Goal: Communication & Community: Participate in discussion

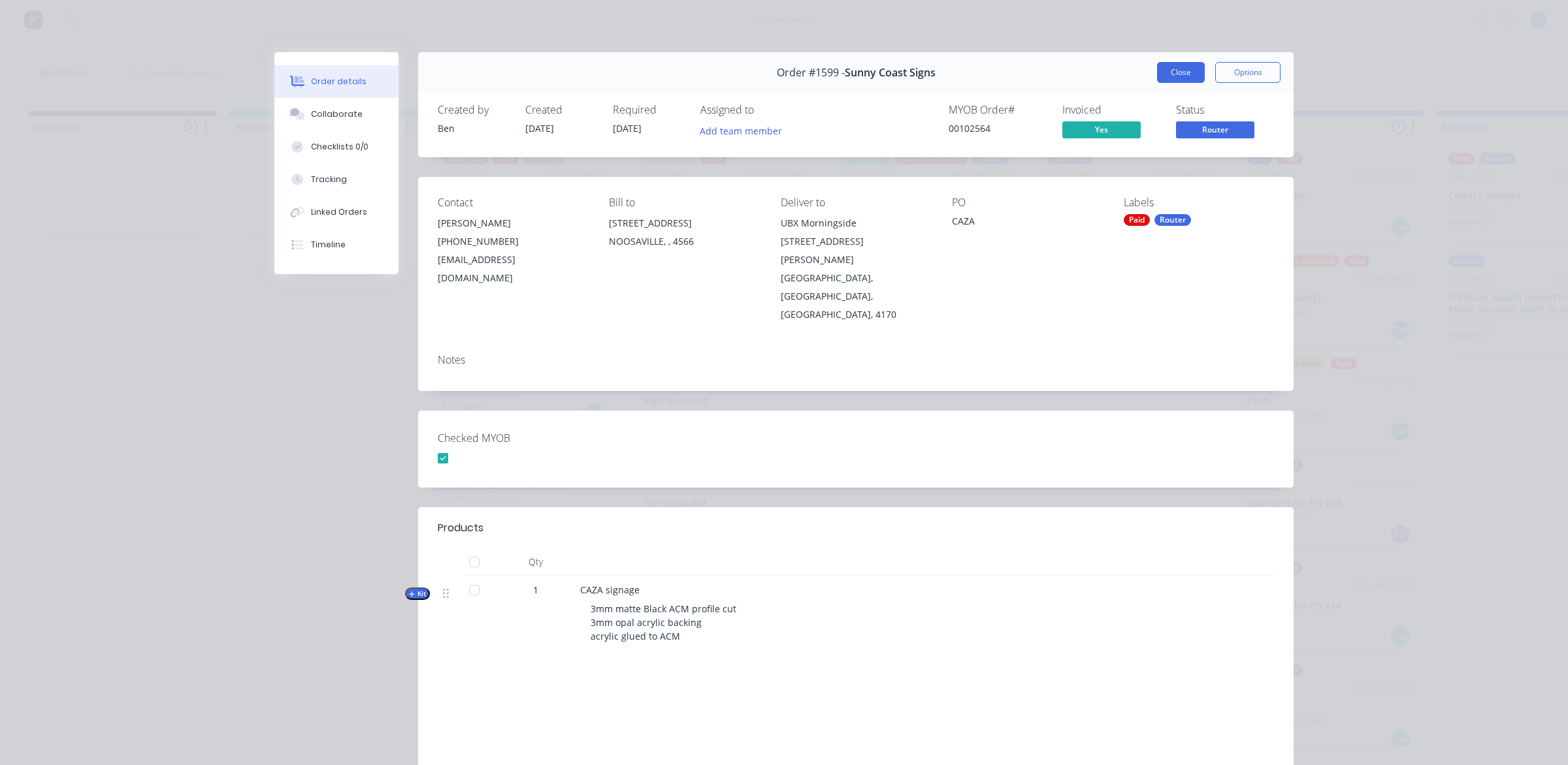
click at [1156, 73] on button "Close" at bounding box center [1180, 72] width 48 height 21
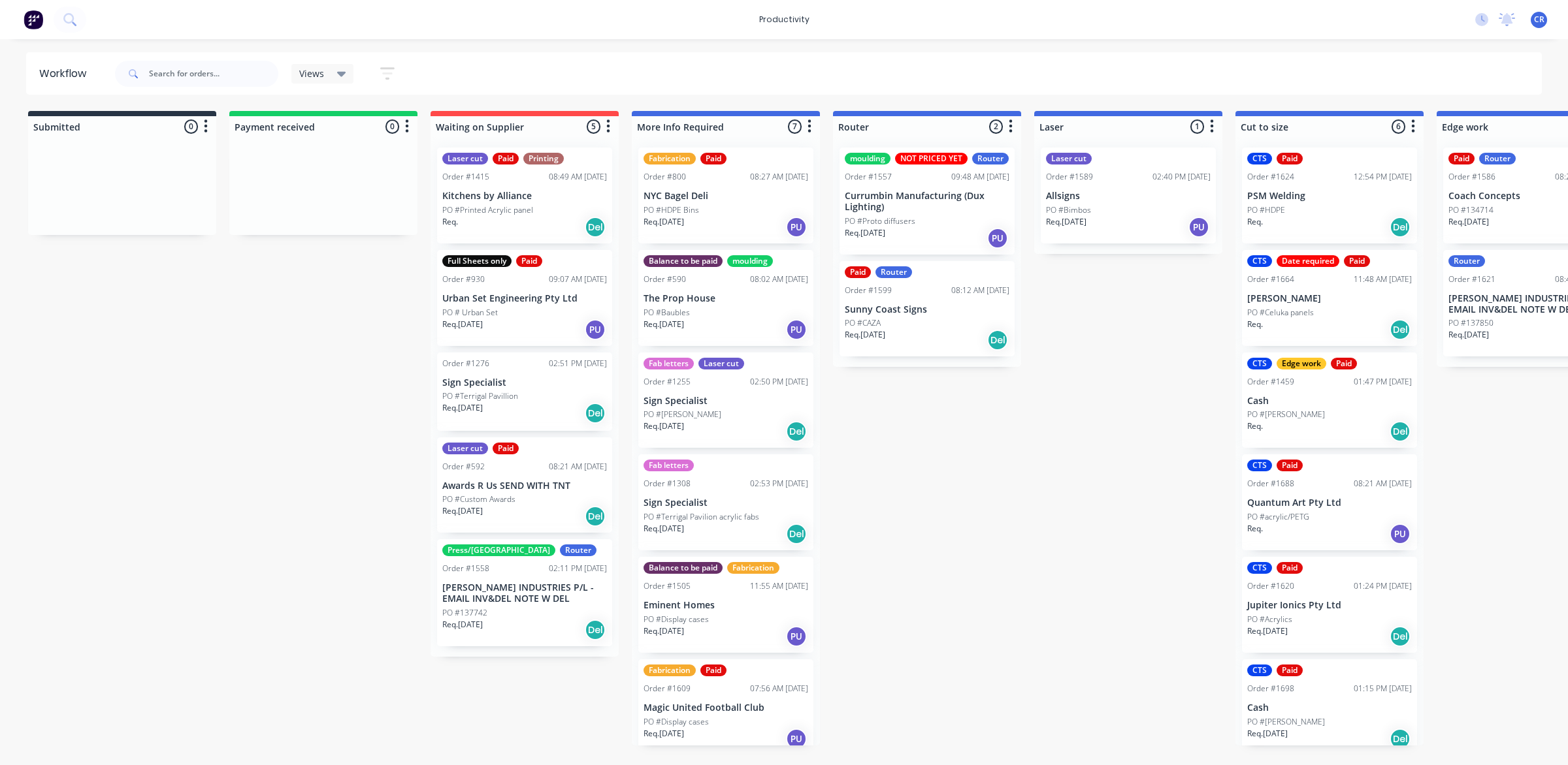
click at [1089, 211] on div "PO #Bimbos" at bounding box center [1128, 210] width 165 height 12
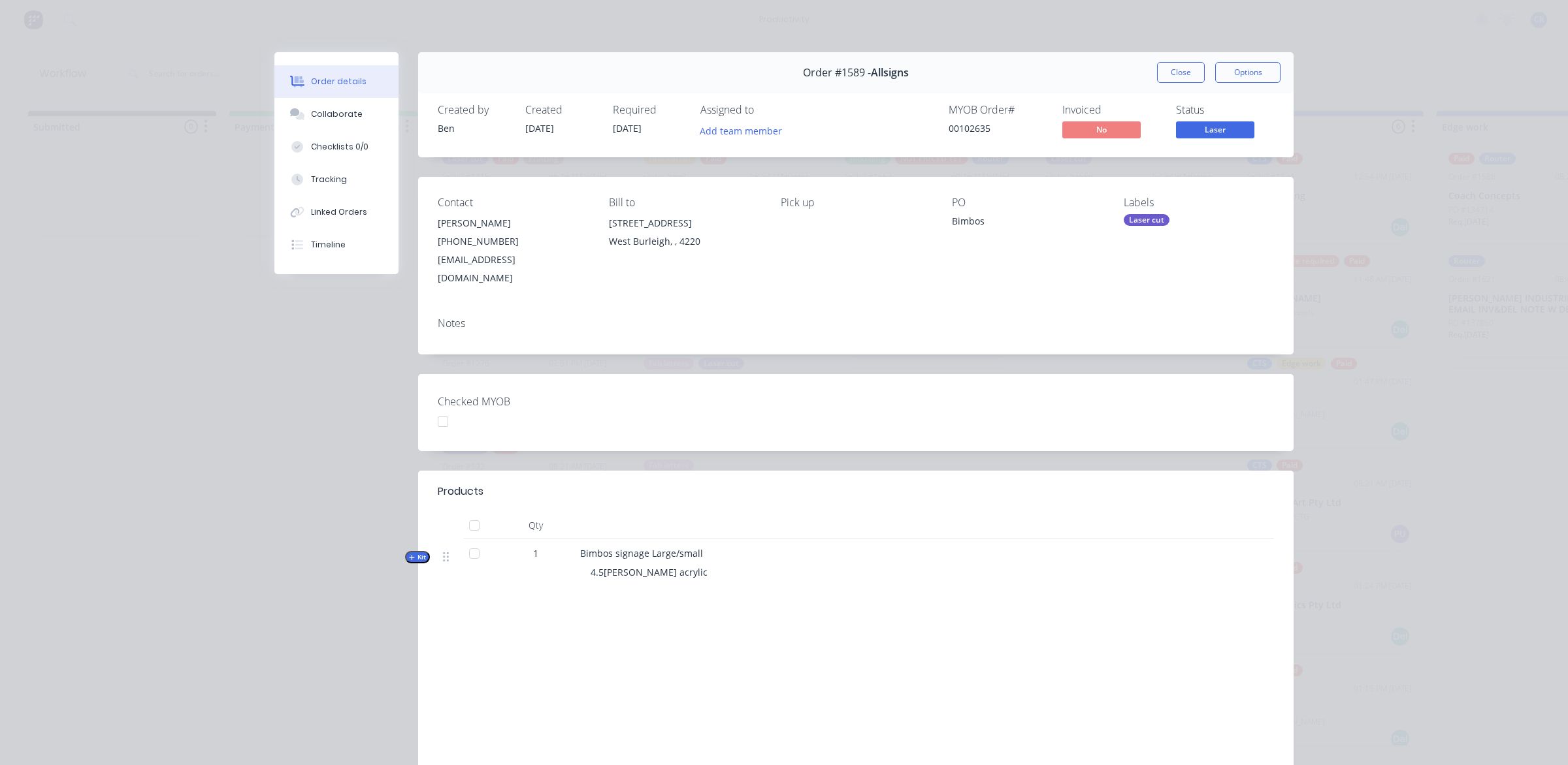
click at [554, 546] on div "1" at bounding box center [536, 566] width 79 height 54
click at [337, 111] on div "Collaborate" at bounding box center [337, 114] width 52 height 12
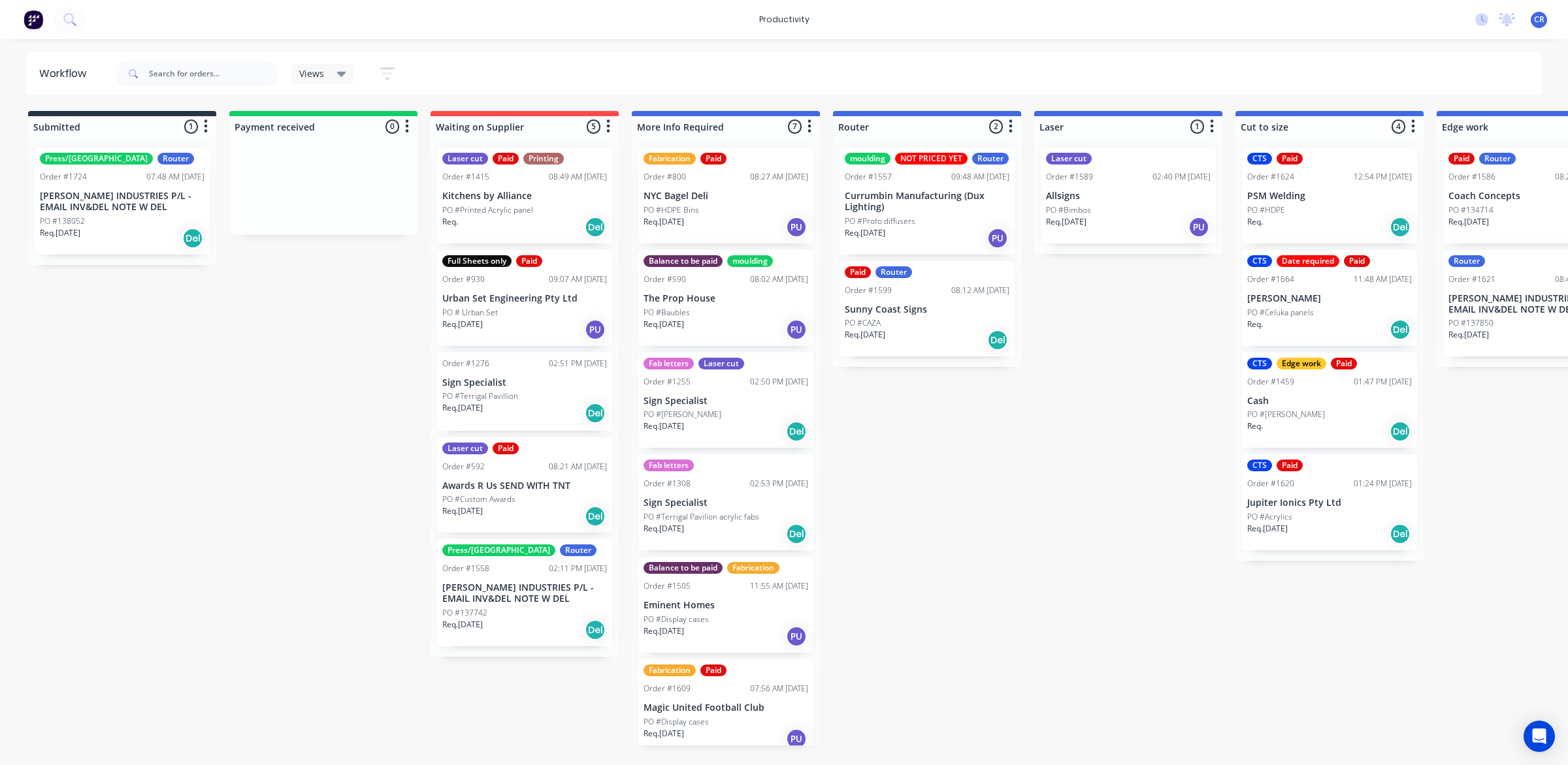
click at [1118, 196] on p "Allsigns" at bounding box center [1128, 196] width 165 height 11
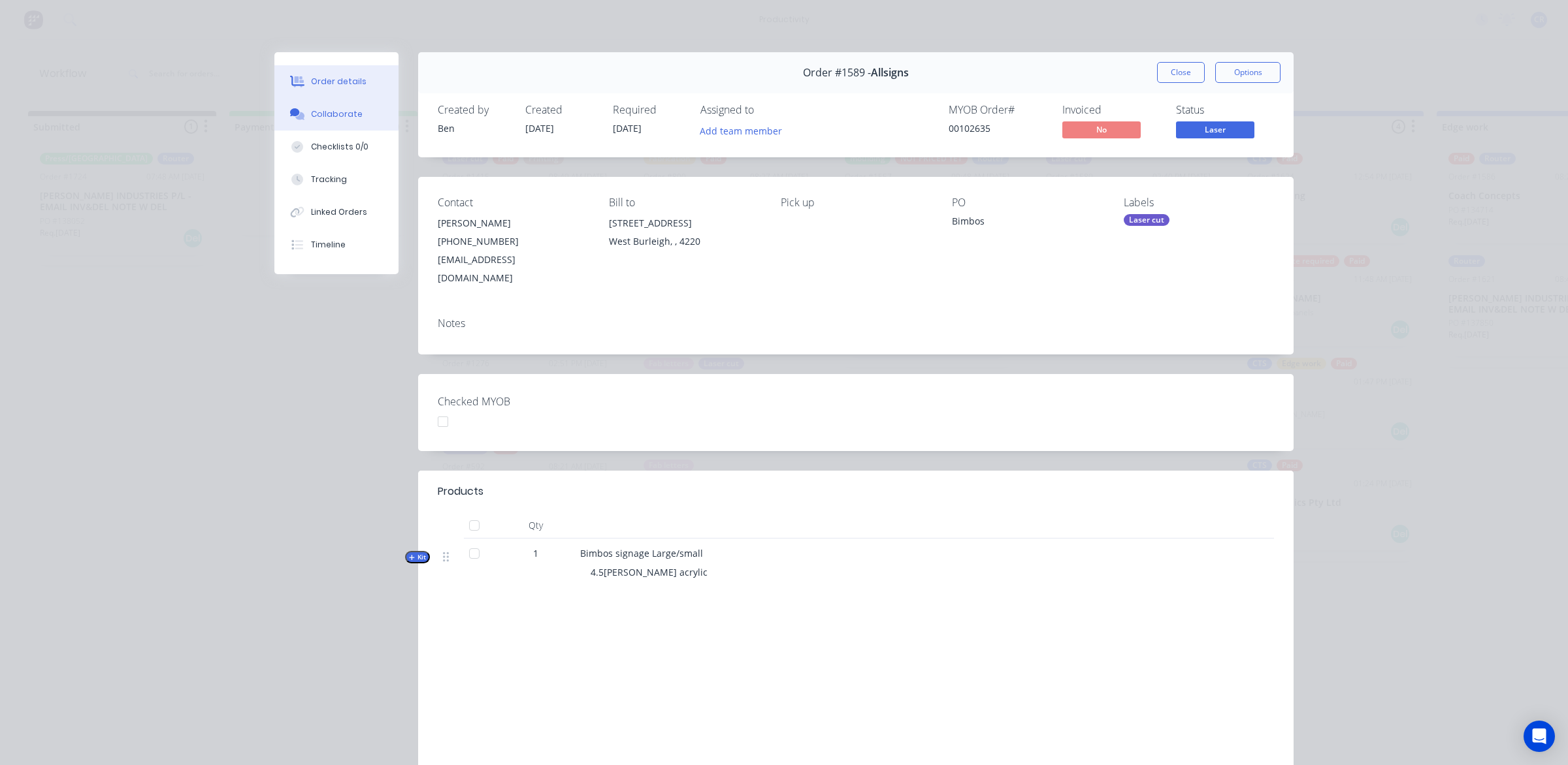
click at [334, 116] on div "Collaborate" at bounding box center [337, 114] width 52 height 12
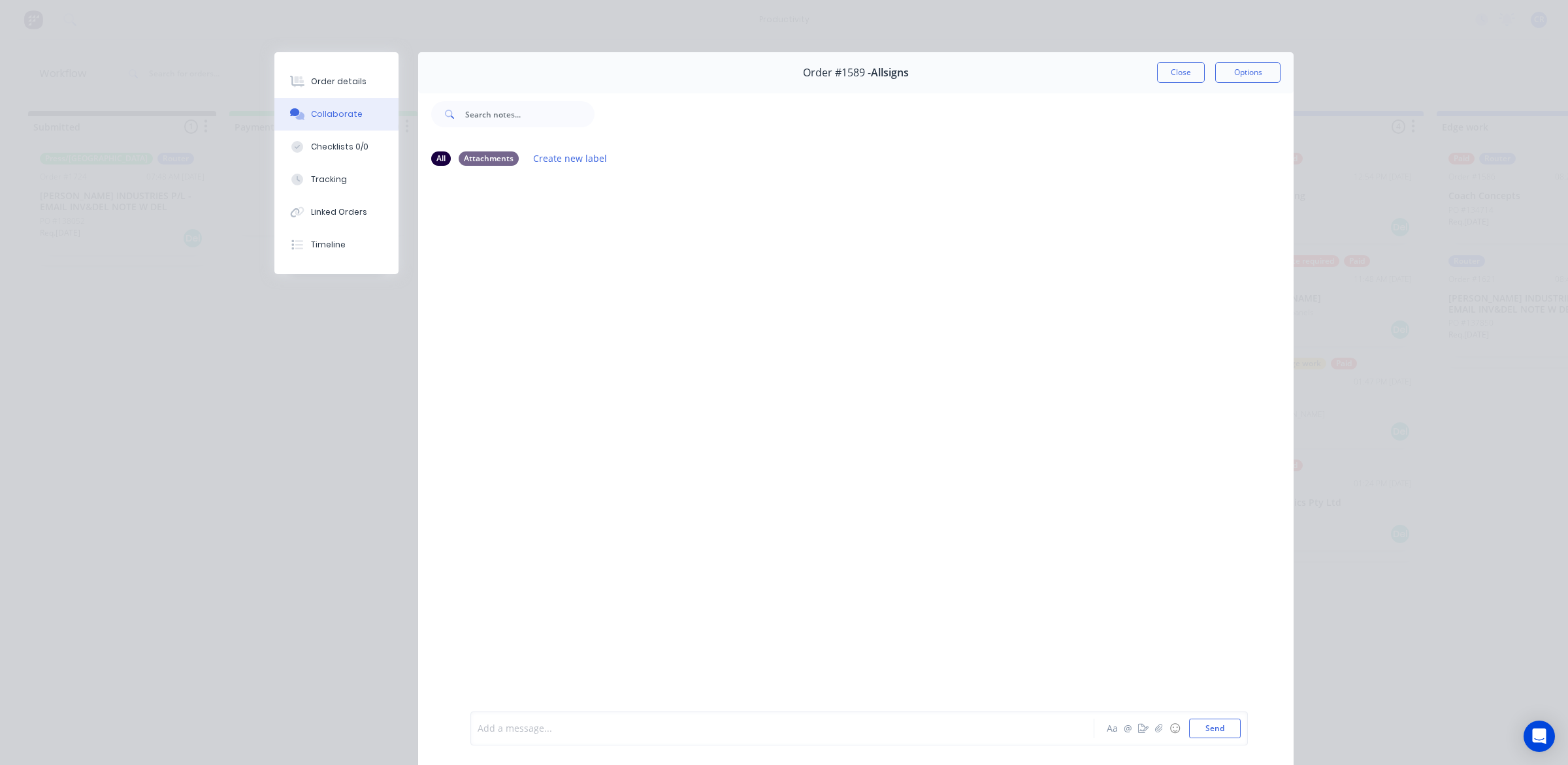
click at [582, 733] on div at bounding box center [764, 728] width 572 height 14
click at [1213, 729] on button "Send" at bounding box center [1214, 729] width 52 height 20
click at [1173, 67] on button "Close" at bounding box center [1180, 72] width 48 height 21
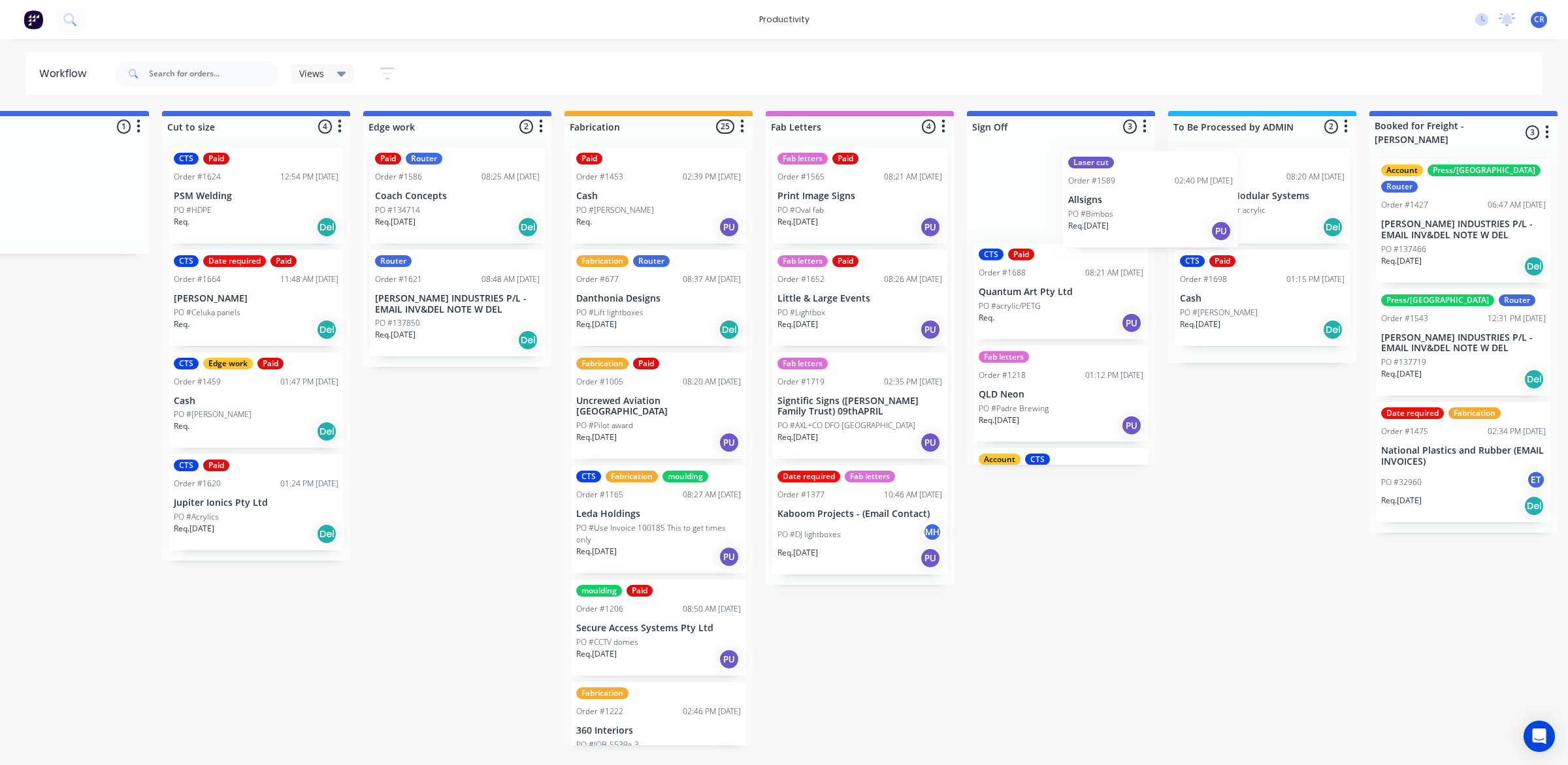
scroll to position [0, 1075]
drag, startPoint x: 1109, startPoint y: 221, endPoint x: 1030, endPoint y: 222, distance: 79.0
click at [1030, 222] on div "Submitted 1 Sort By Created date Required date Order number Customer name Most …" at bounding box center [479, 429] width 3125 height 635
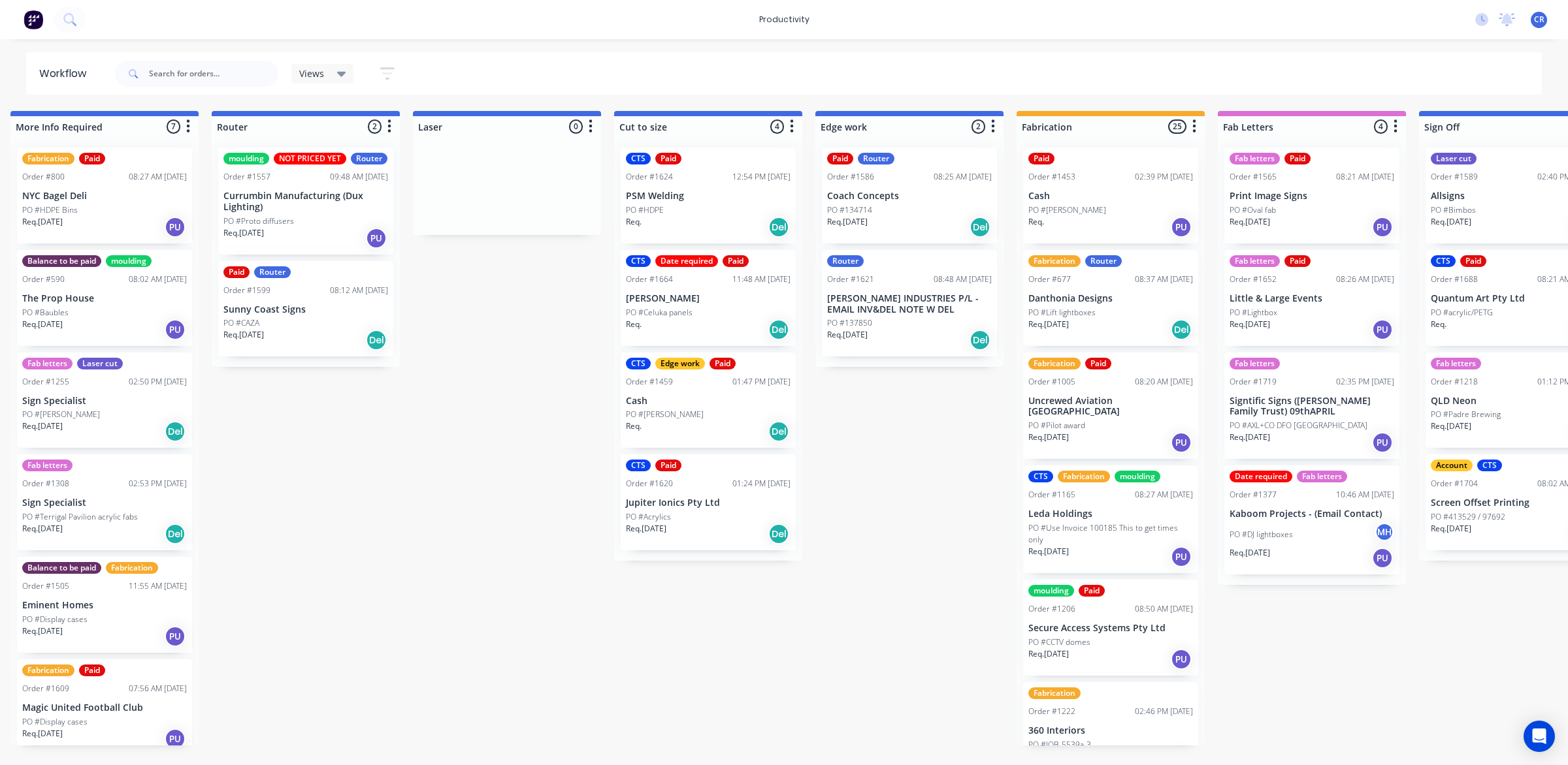
scroll to position [0, 666]
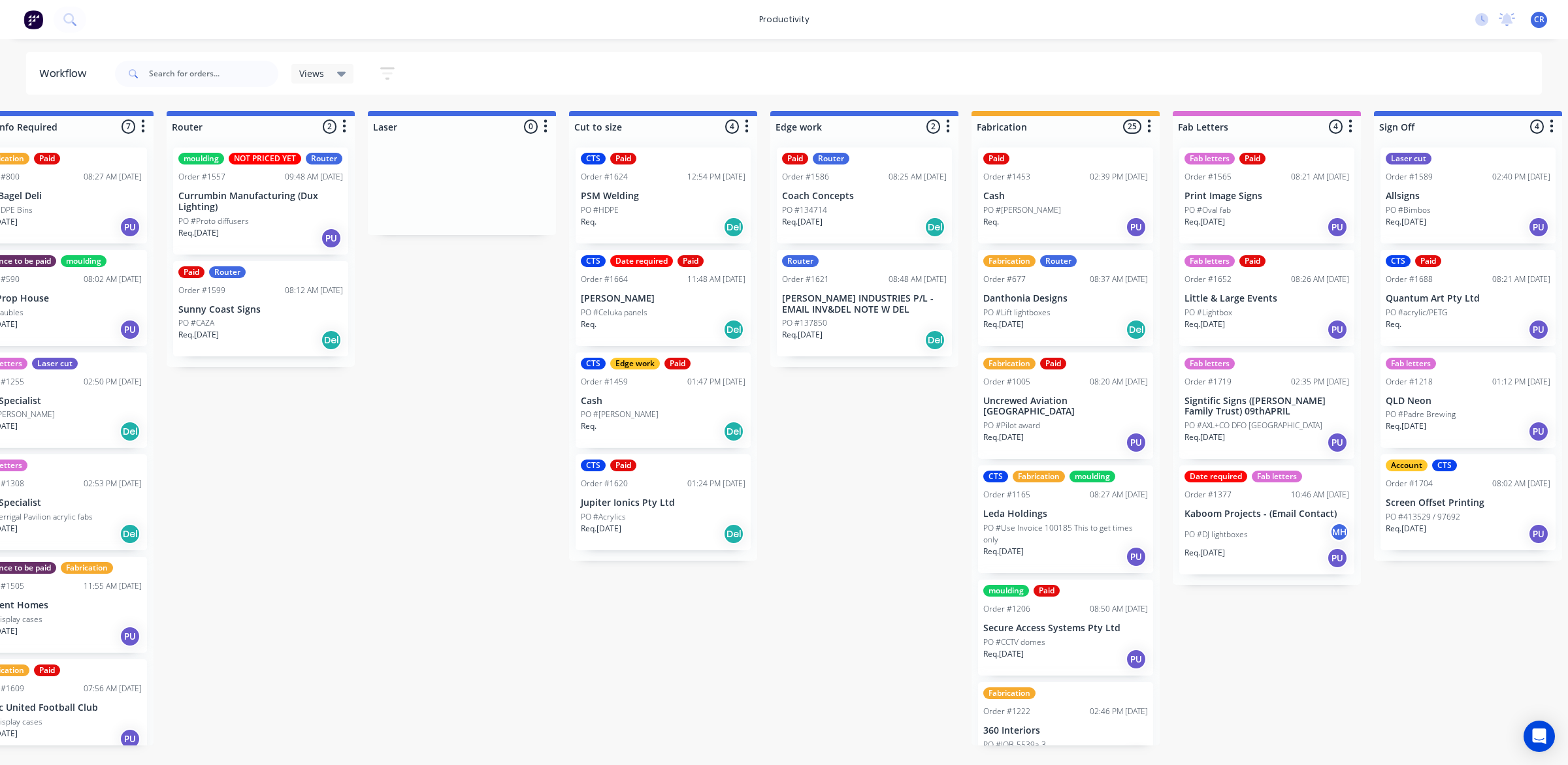
click at [1230, 210] on p "PO #Oval fab" at bounding box center [1207, 210] width 46 height 12
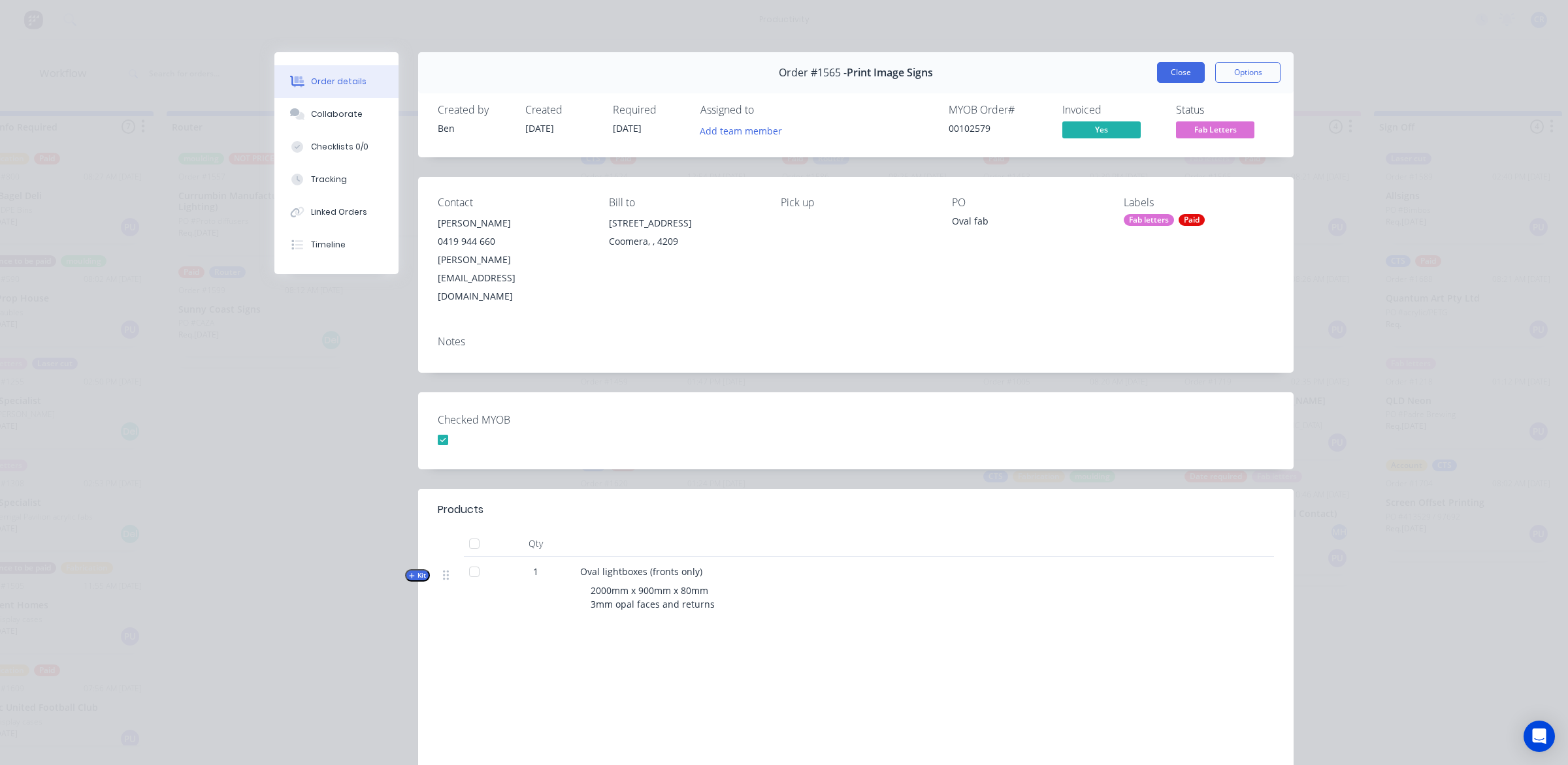
click at [1171, 73] on button "Close" at bounding box center [1180, 72] width 48 height 21
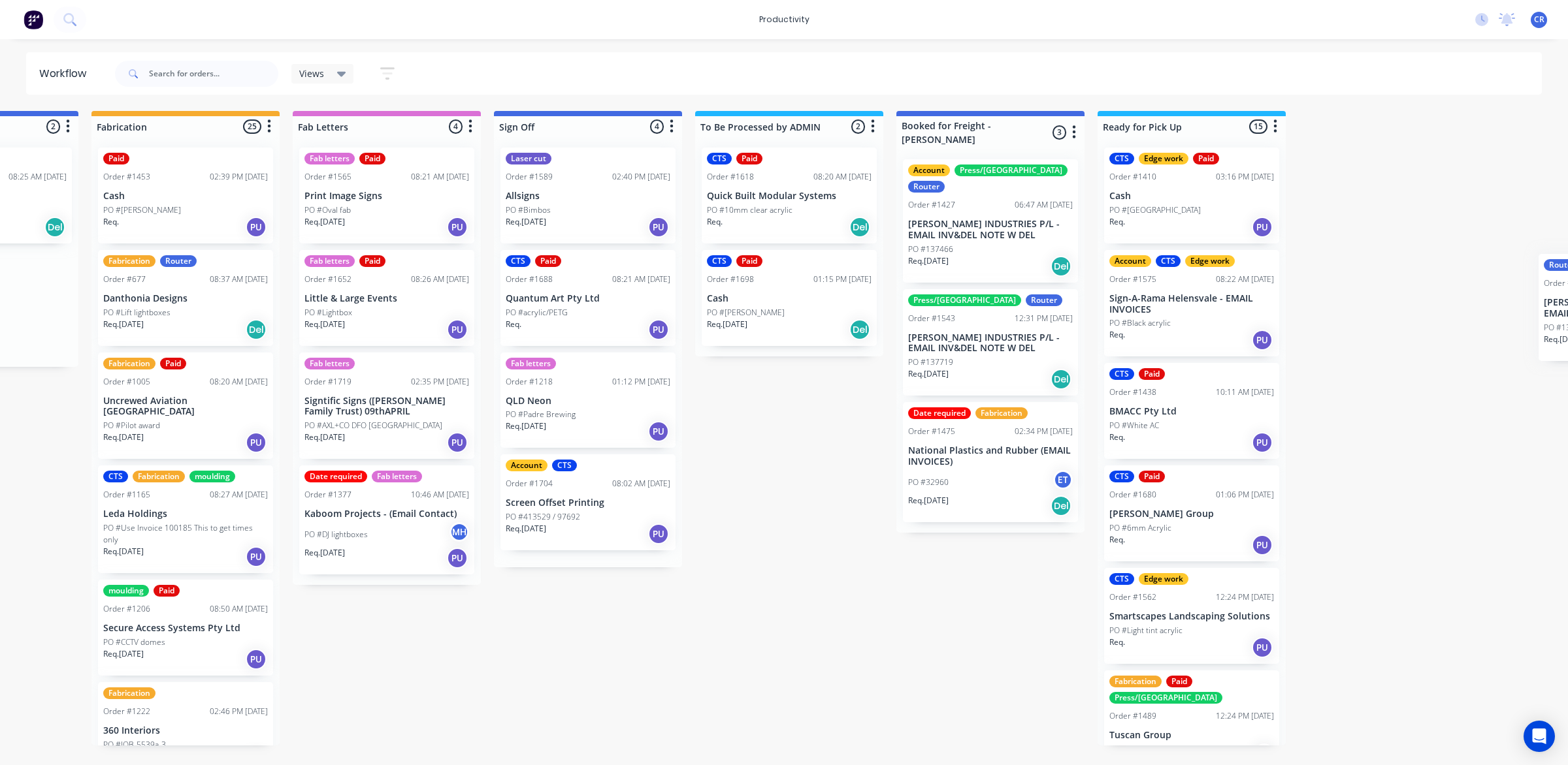
scroll to position [0, 1558]
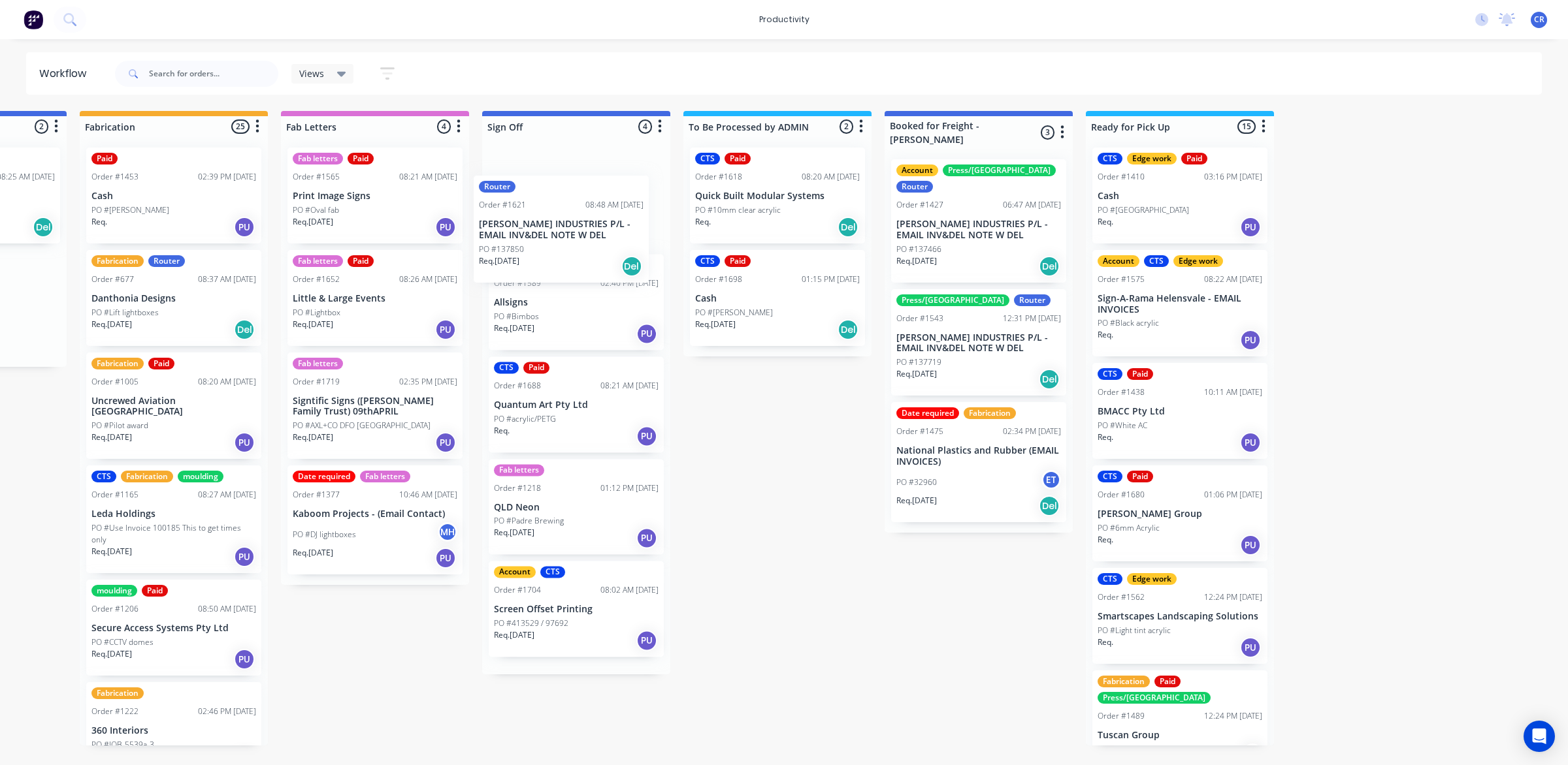
drag, startPoint x: 846, startPoint y: 317, endPoint x: 548, endPoint y: 241, distance: 307.5
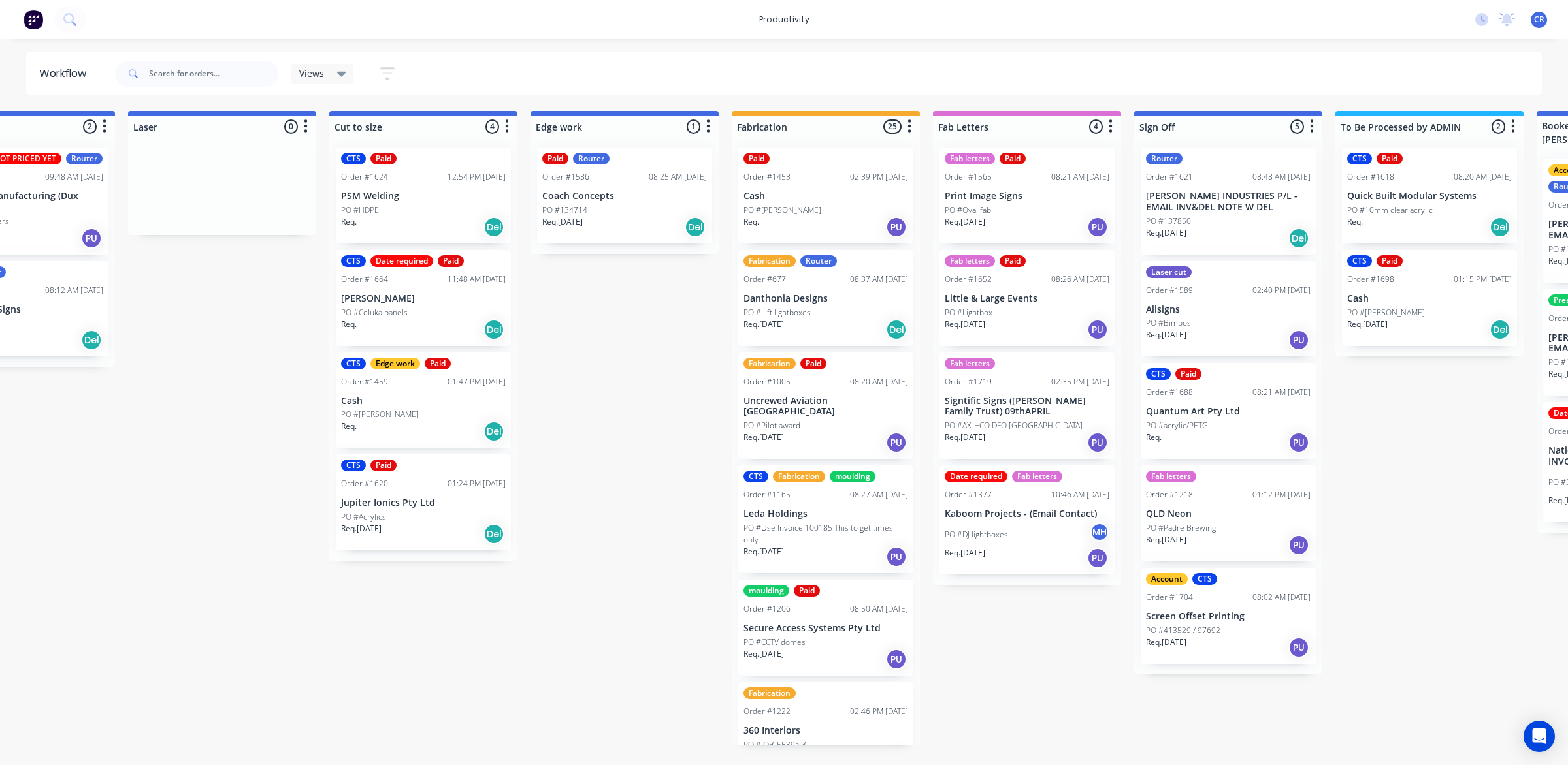
scroll to position [0, 905]
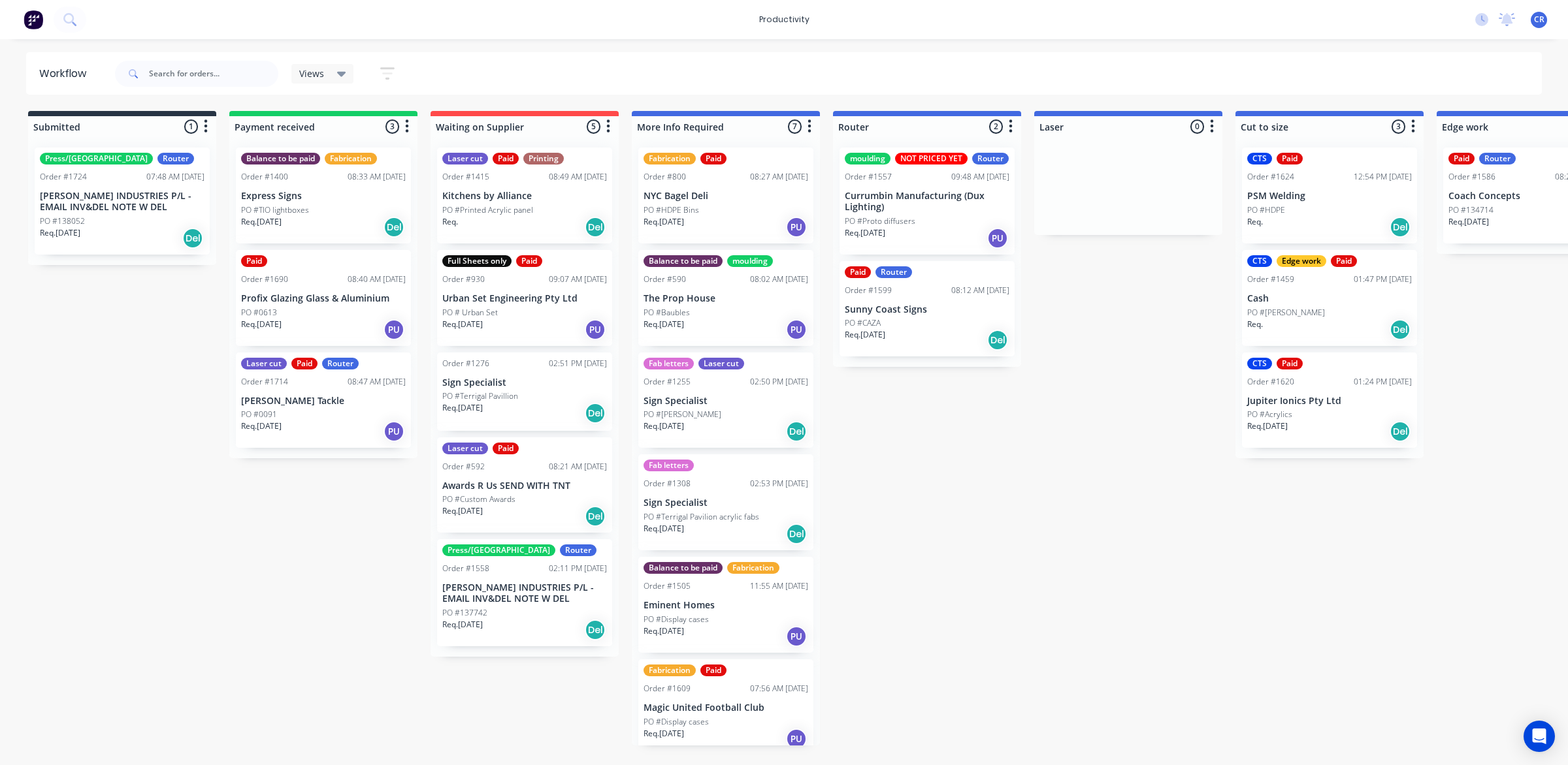
click at [504, 595] on p "[PERSON_NAME] INDUSTRIES P/L - EMAIL INV&DEL NOTE W DEL" at bounding box center [525, 593] width 165 height 23
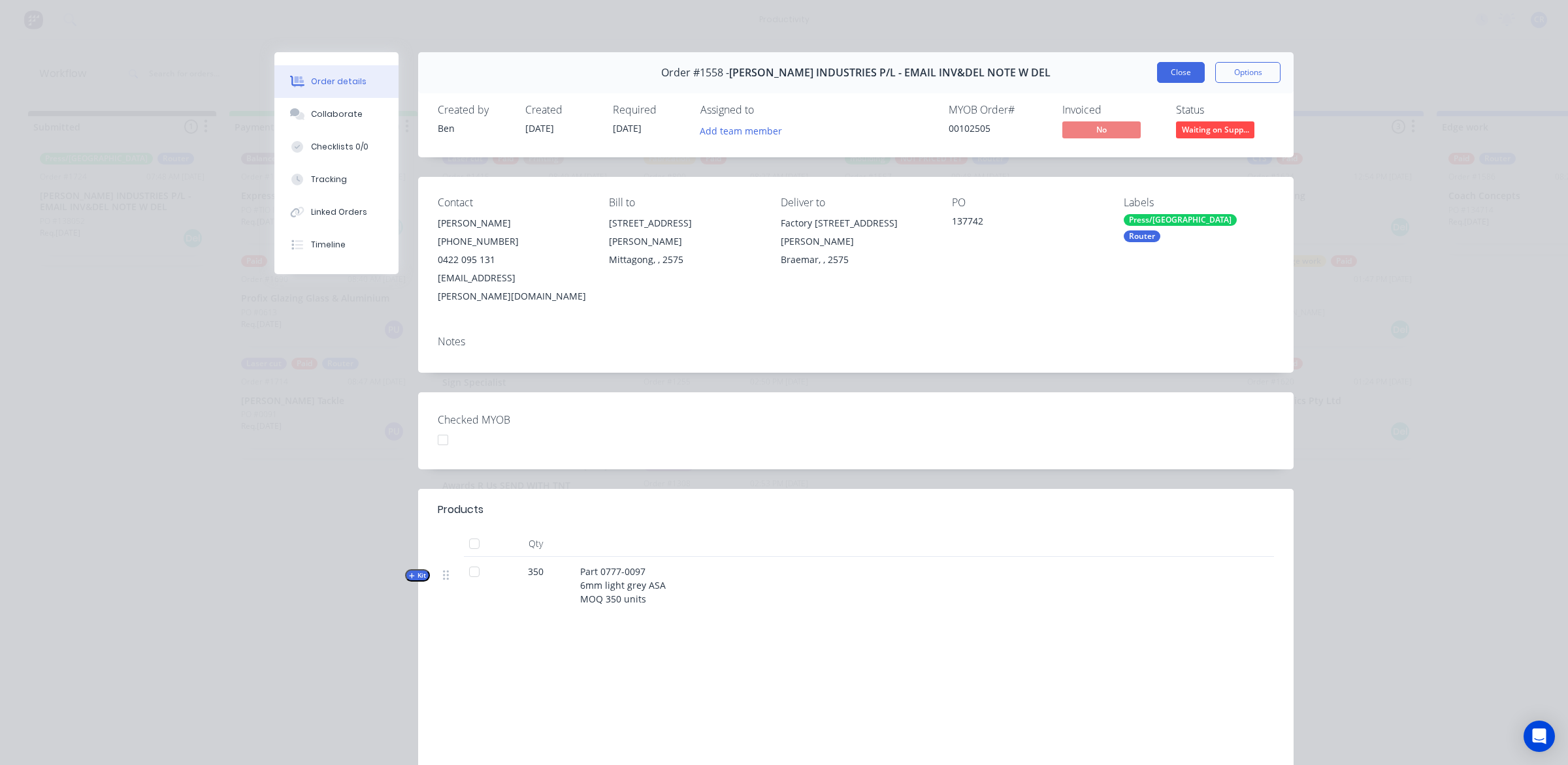
click at [1174, 72] on button "Close" at bounding box center [1180, 72] width 48 height 21
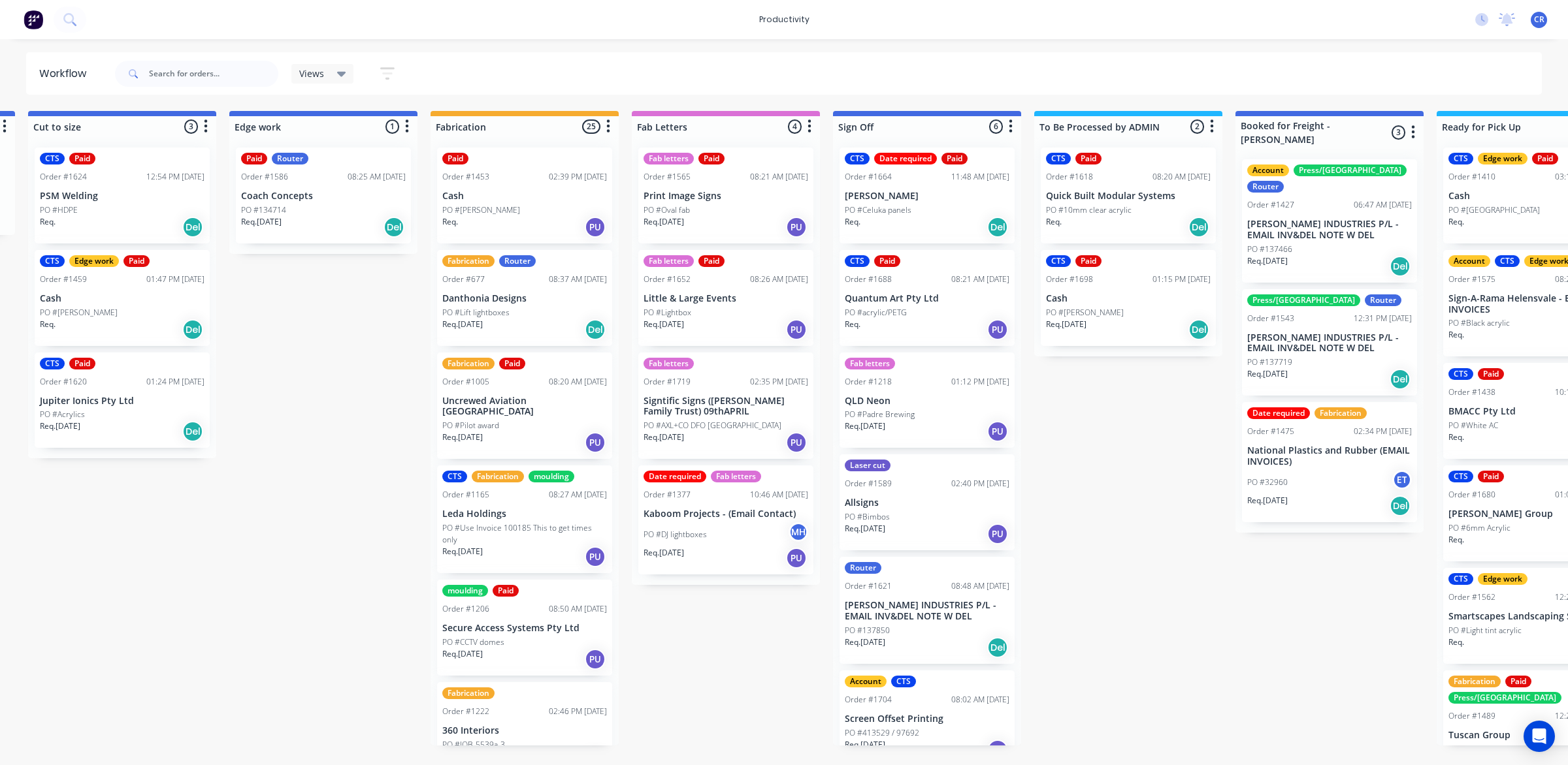
scroll to position [0, 1225]
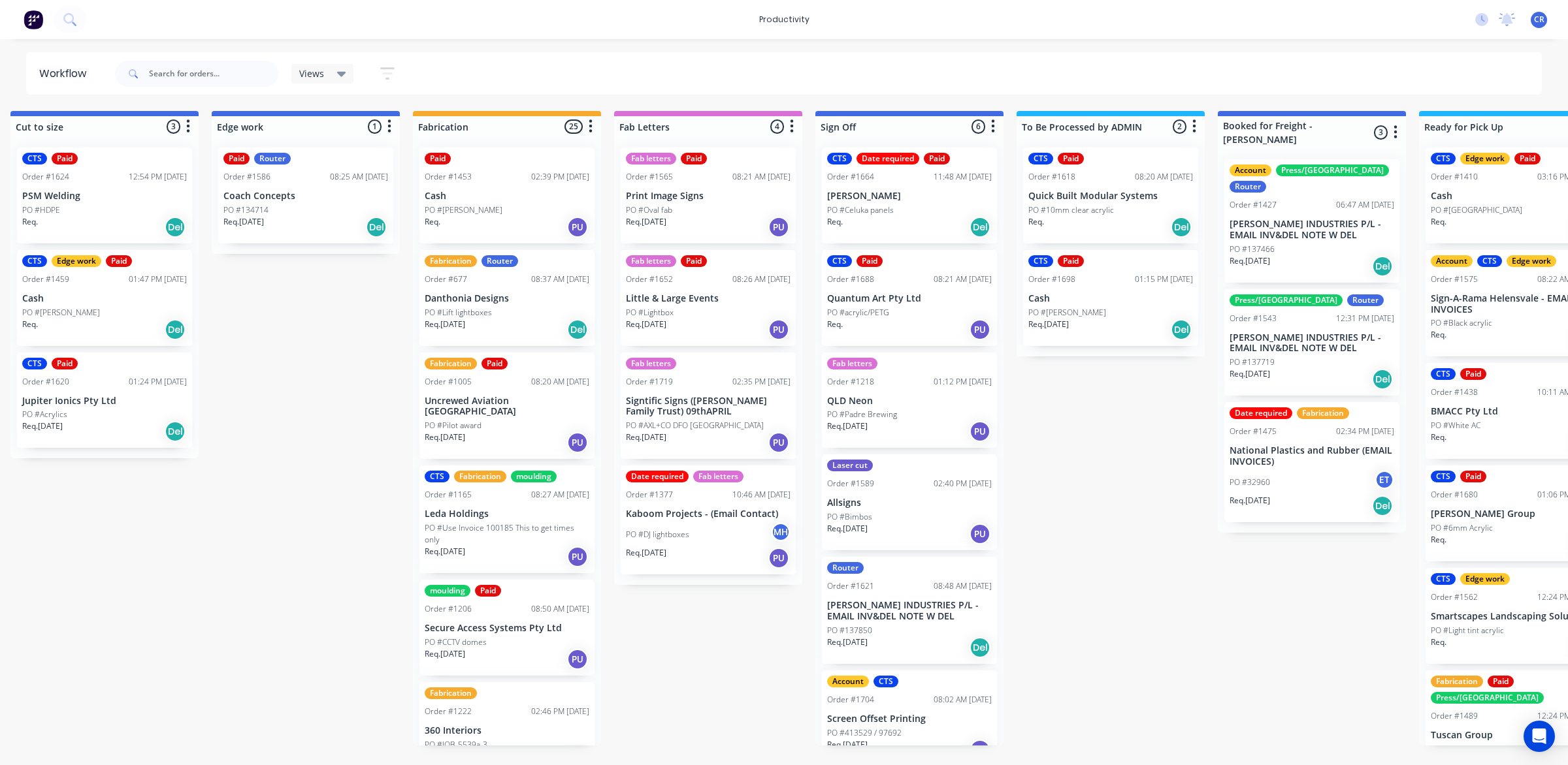
click at [927, 617] on p "[PERSON_NAME] INDUSTRIES P/L - EMAIL INV&DEL NOTE W DEL" at bounding box center [909, 610] width 165 height 23
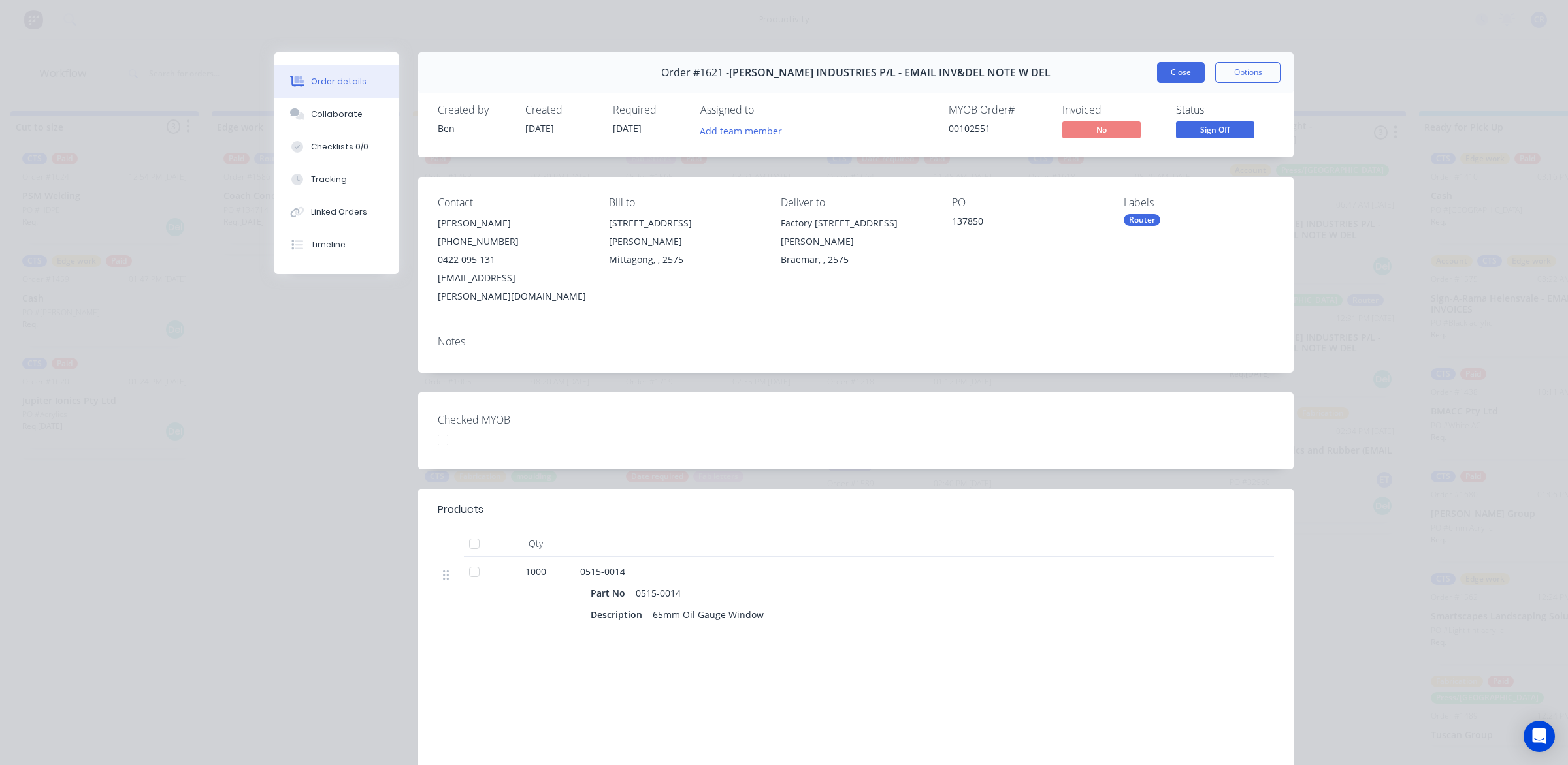
click at [1162, 69] on button "Close" at bounding box center [1180, 72] width 48 height 21
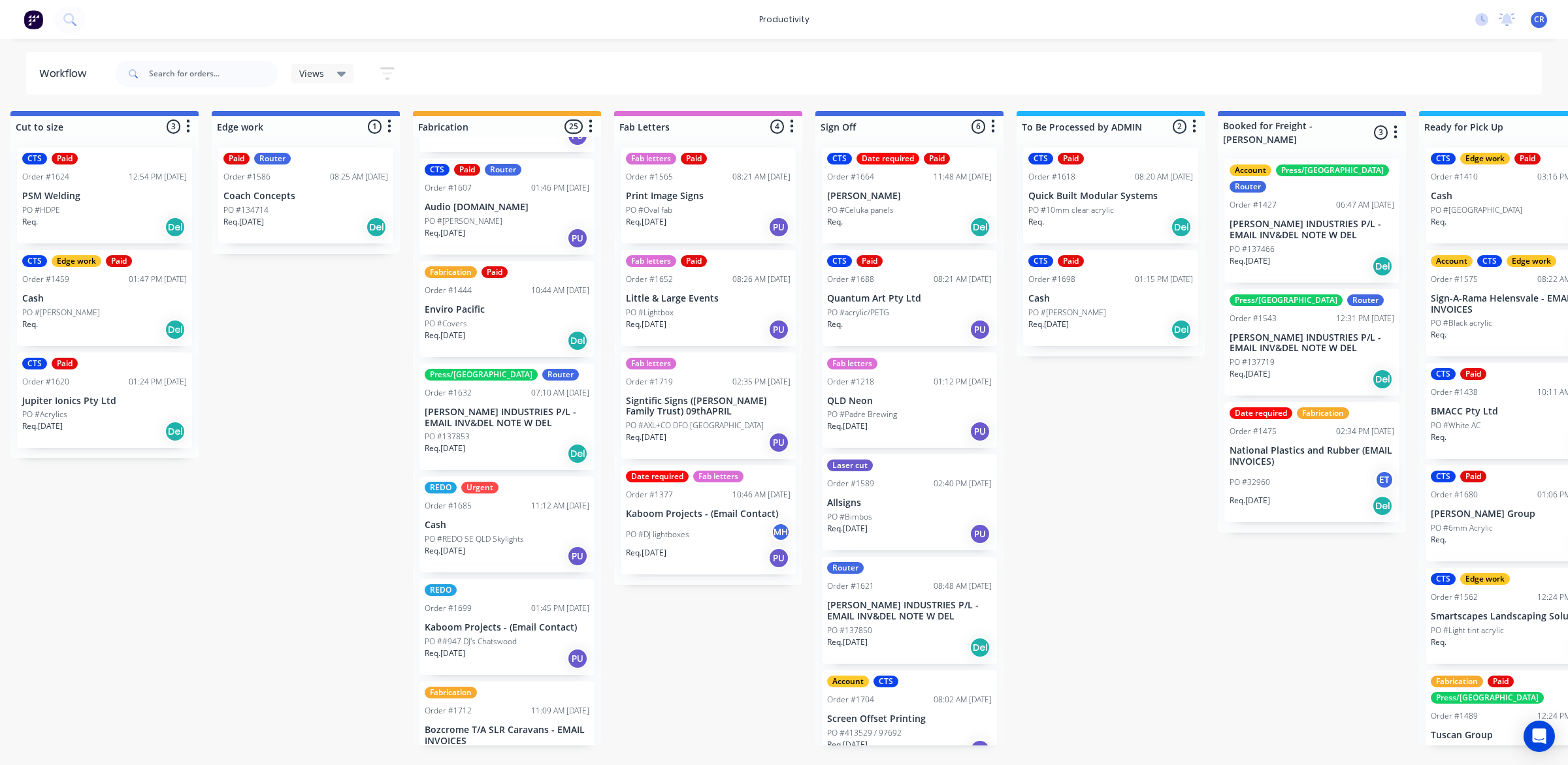
scroll to position [1512, 0]
click at [531, 390] on div "07:10 AM [DATE]" at bounding box center [560, 395] width 58 height 12
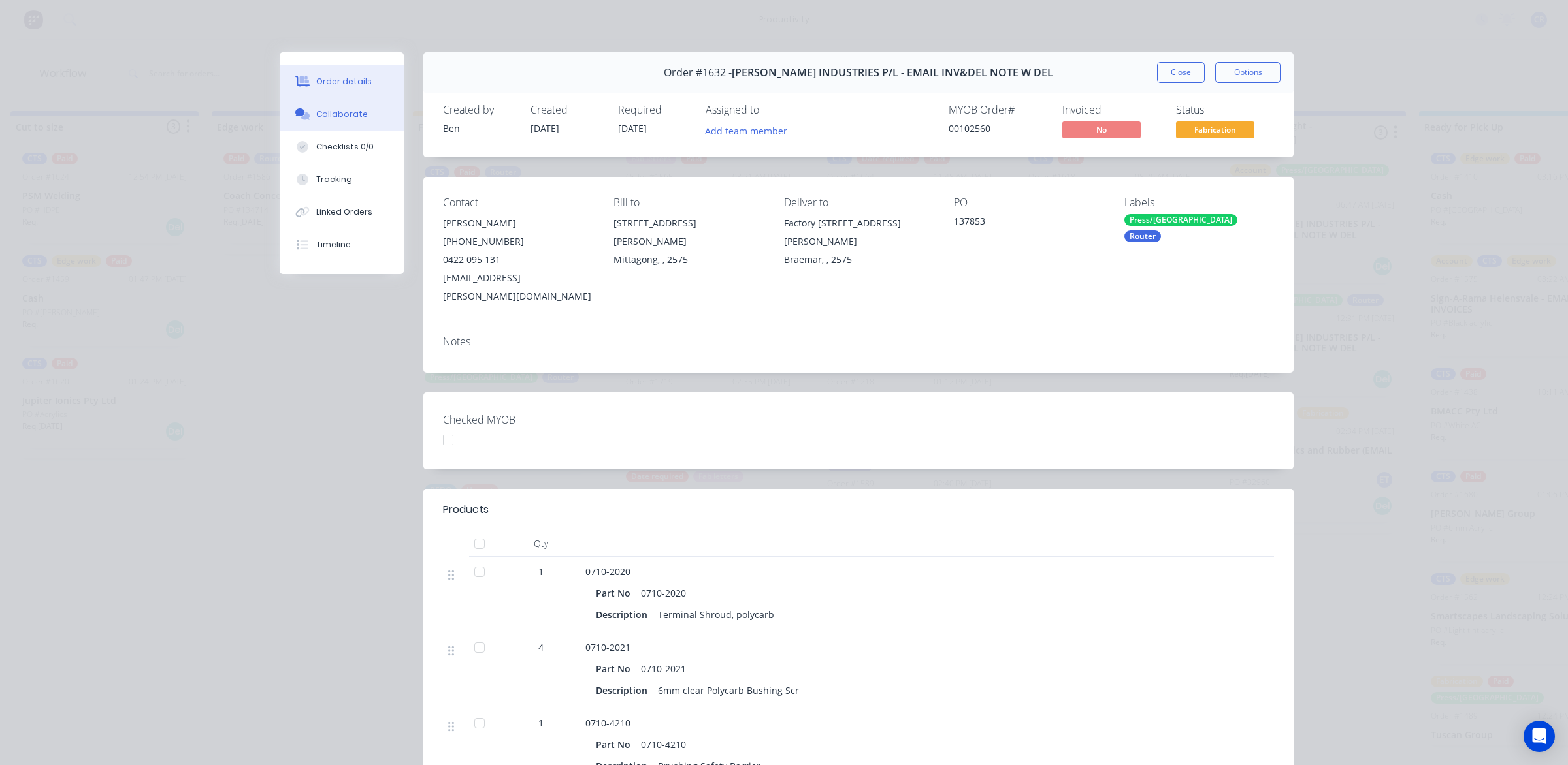
click at [370, 114] on button "Collaborate" at bounding box center [341, 114] width 124 height 33
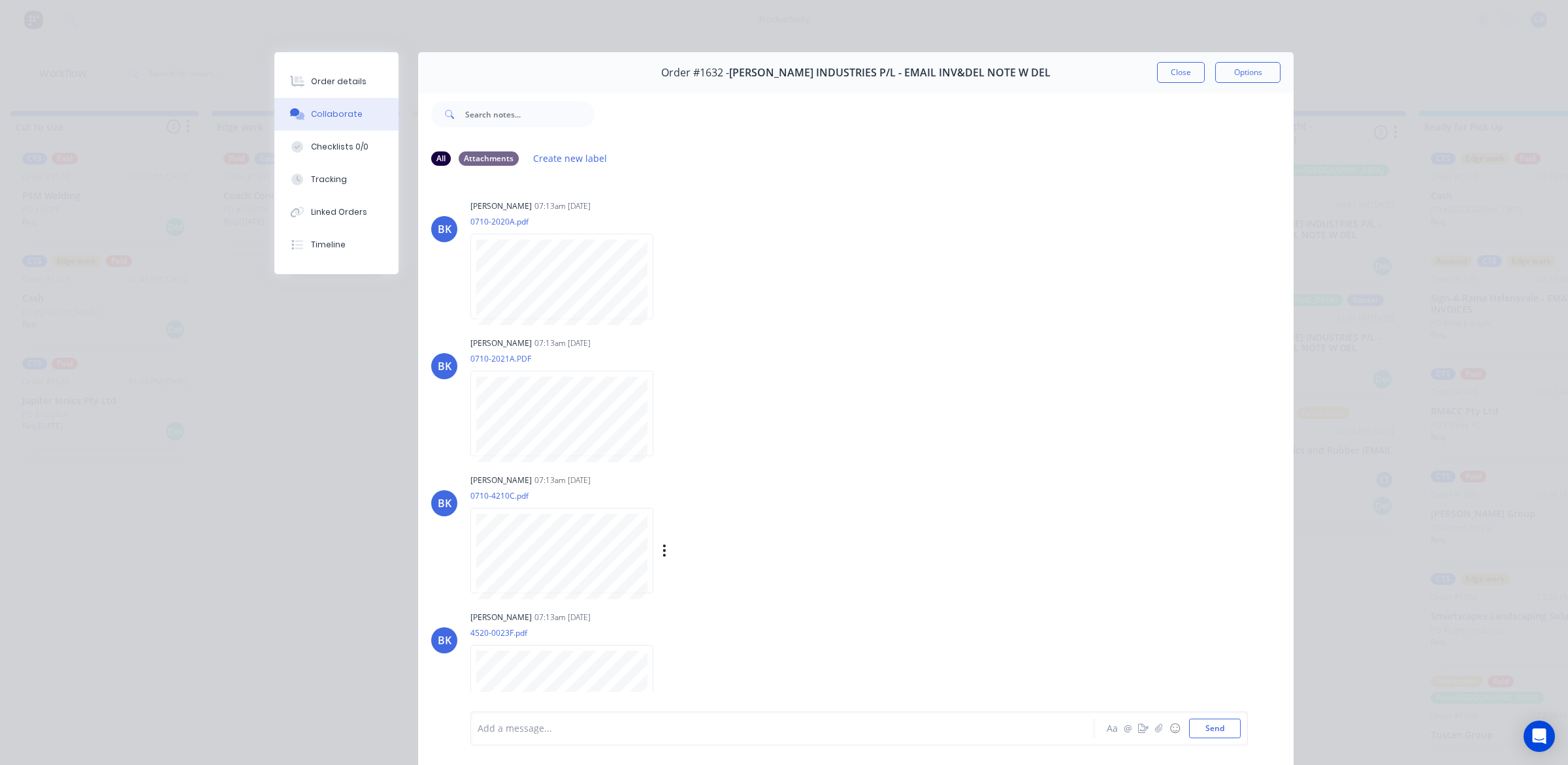
scroll to position [151, 0]
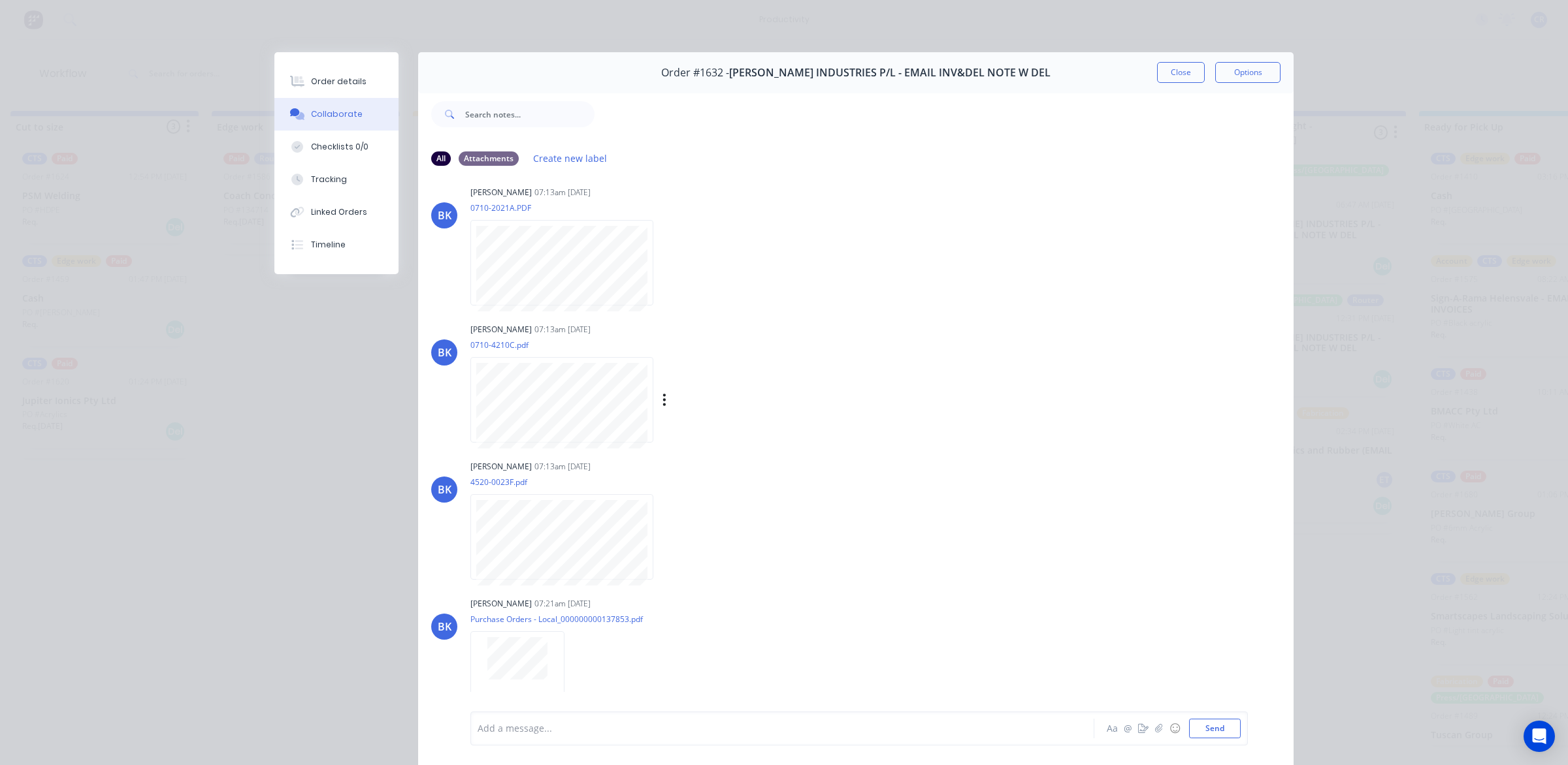
click at [799, 325] on div "Ben Kelly 07:13am 23/09/25" at bounding box center [674, 329] width 408 height 12
click at [1156, 76] on button "Close" at bounding box center [1180, 72] width 48 height 21
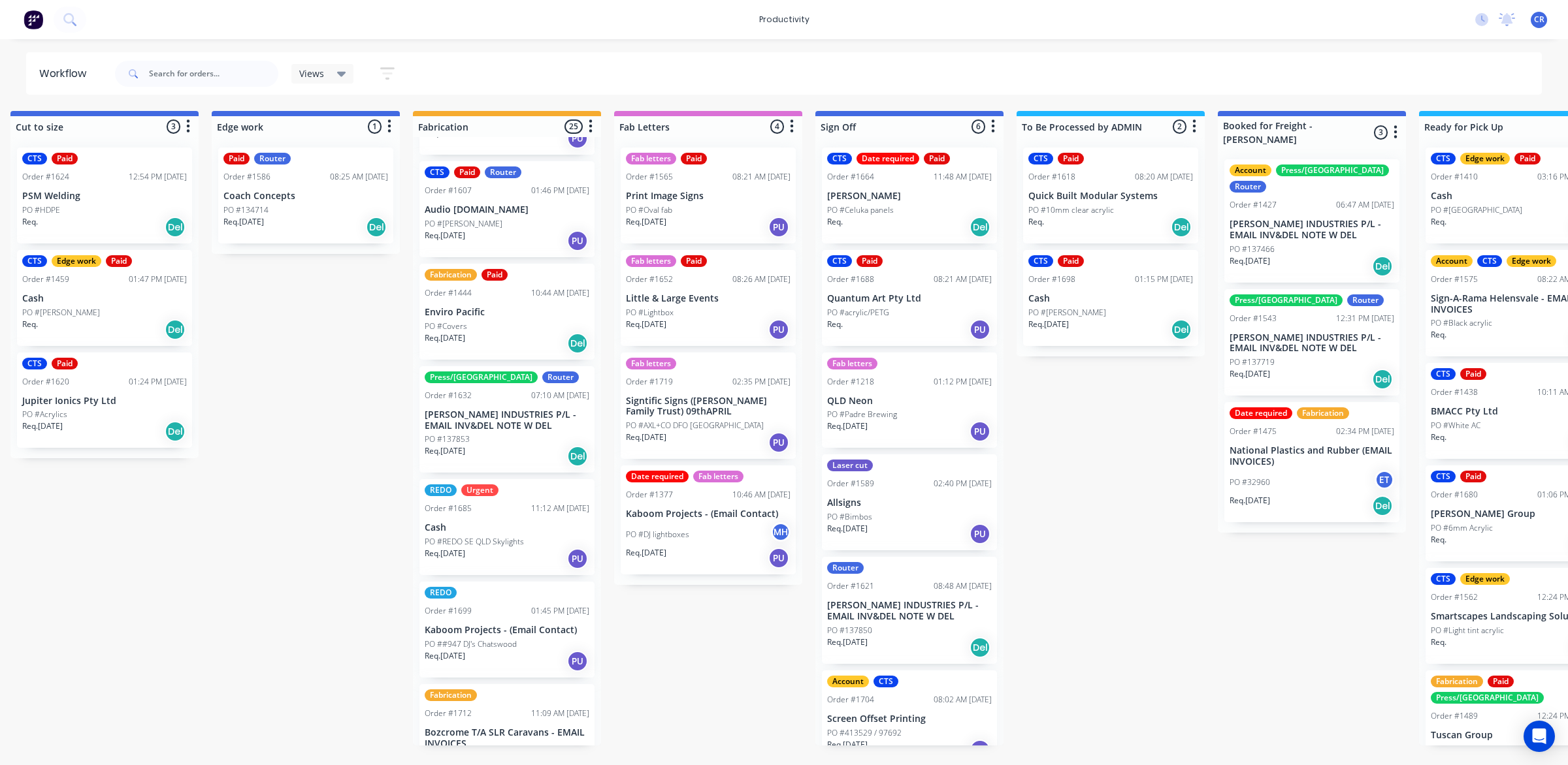
click at [1107, 560] on div "Submitted 1 Sort By Created date Required date Order number Customer name Most …" at bounding box center [328, 429] width 3125 height 635
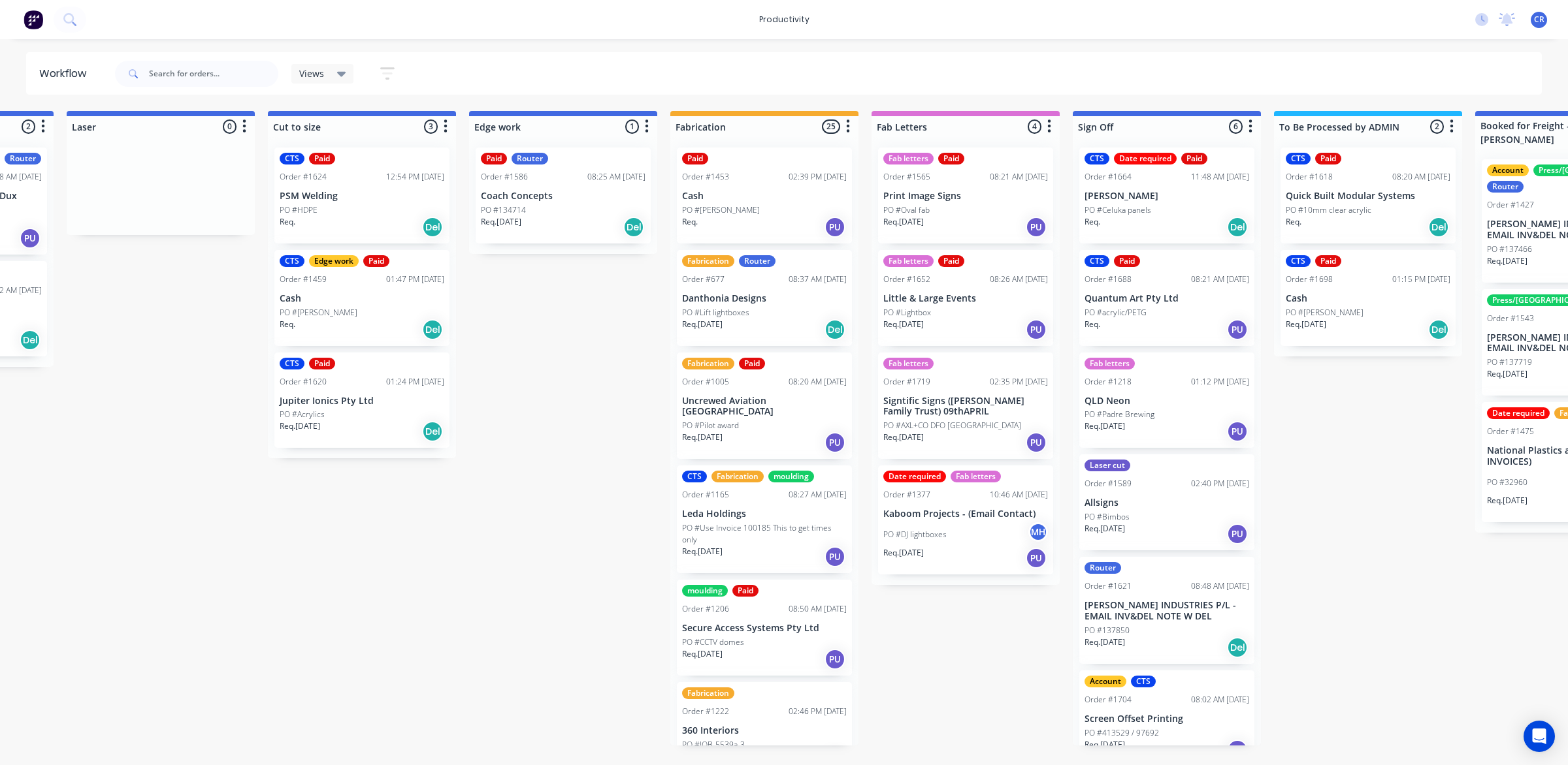
scroll to position [0, 980]
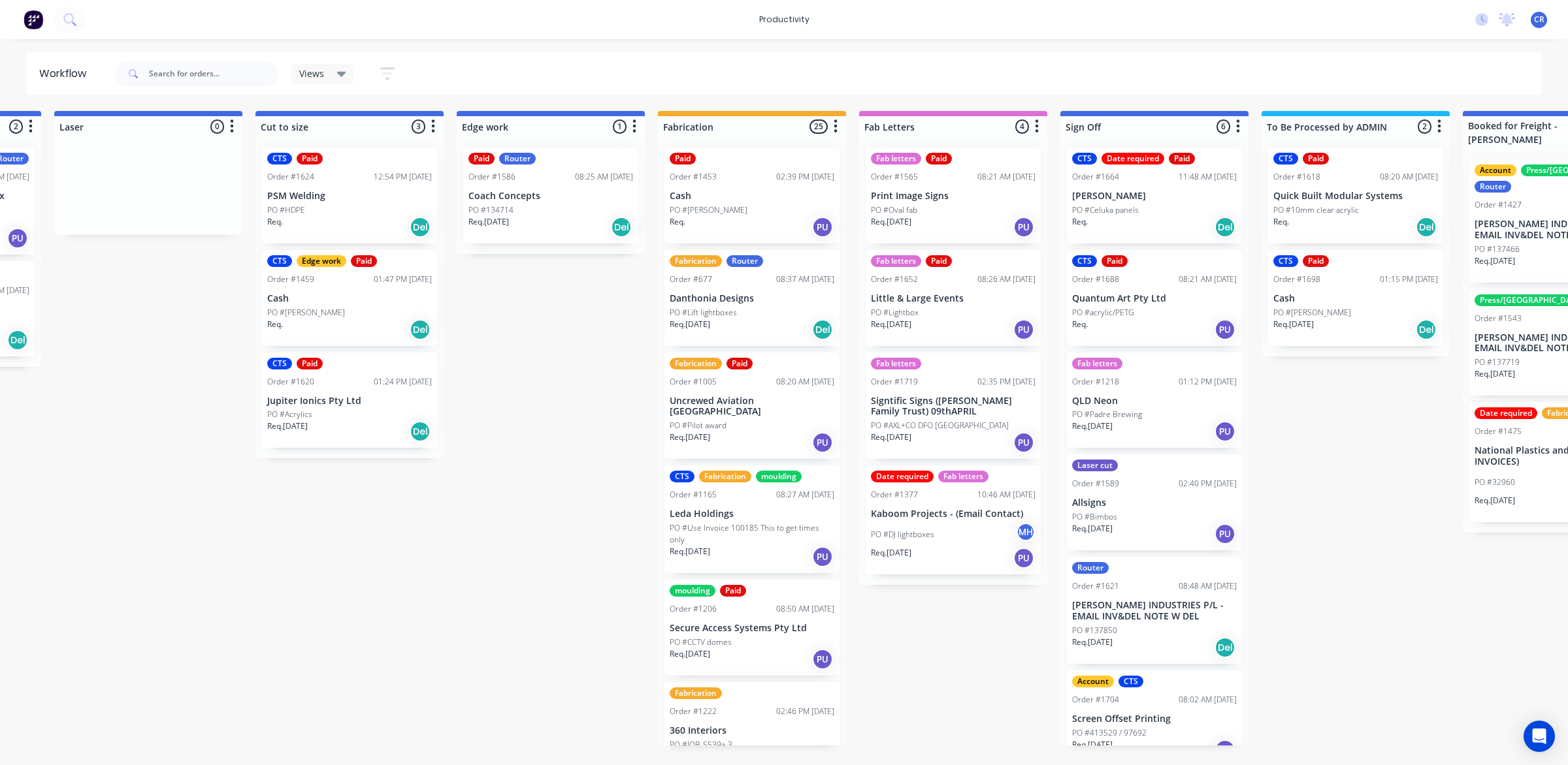
click at [950, 431] on div "Req. [DATE] PU" at bounding box center [953, 442] width 165 height 23
